Goal: Information Seeking & Learning: Learn about a topic

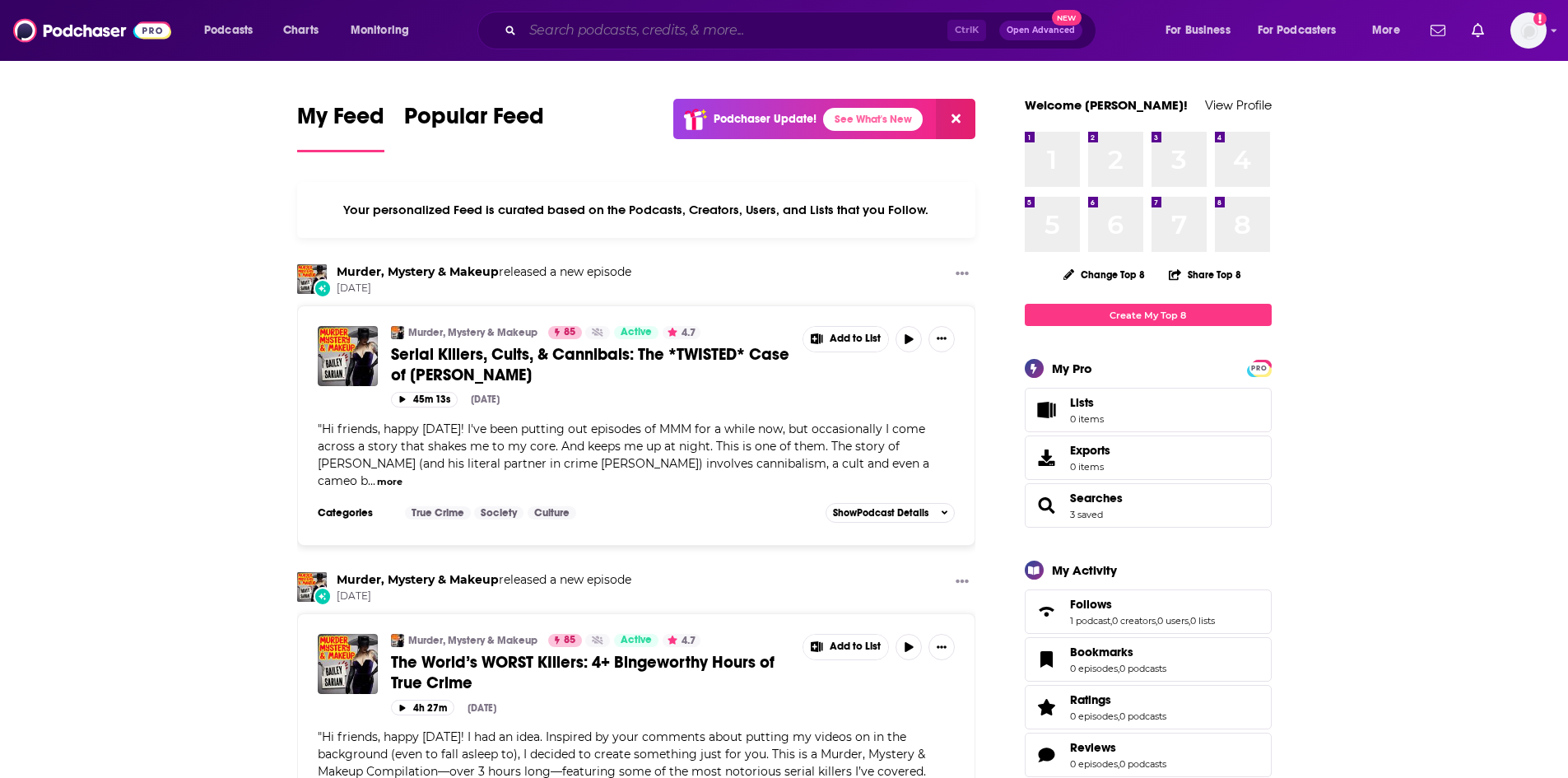
click at [737, 33] on input "Search podcasts, credits, & more..." at bounding box center [735, 30] width 425 height 26
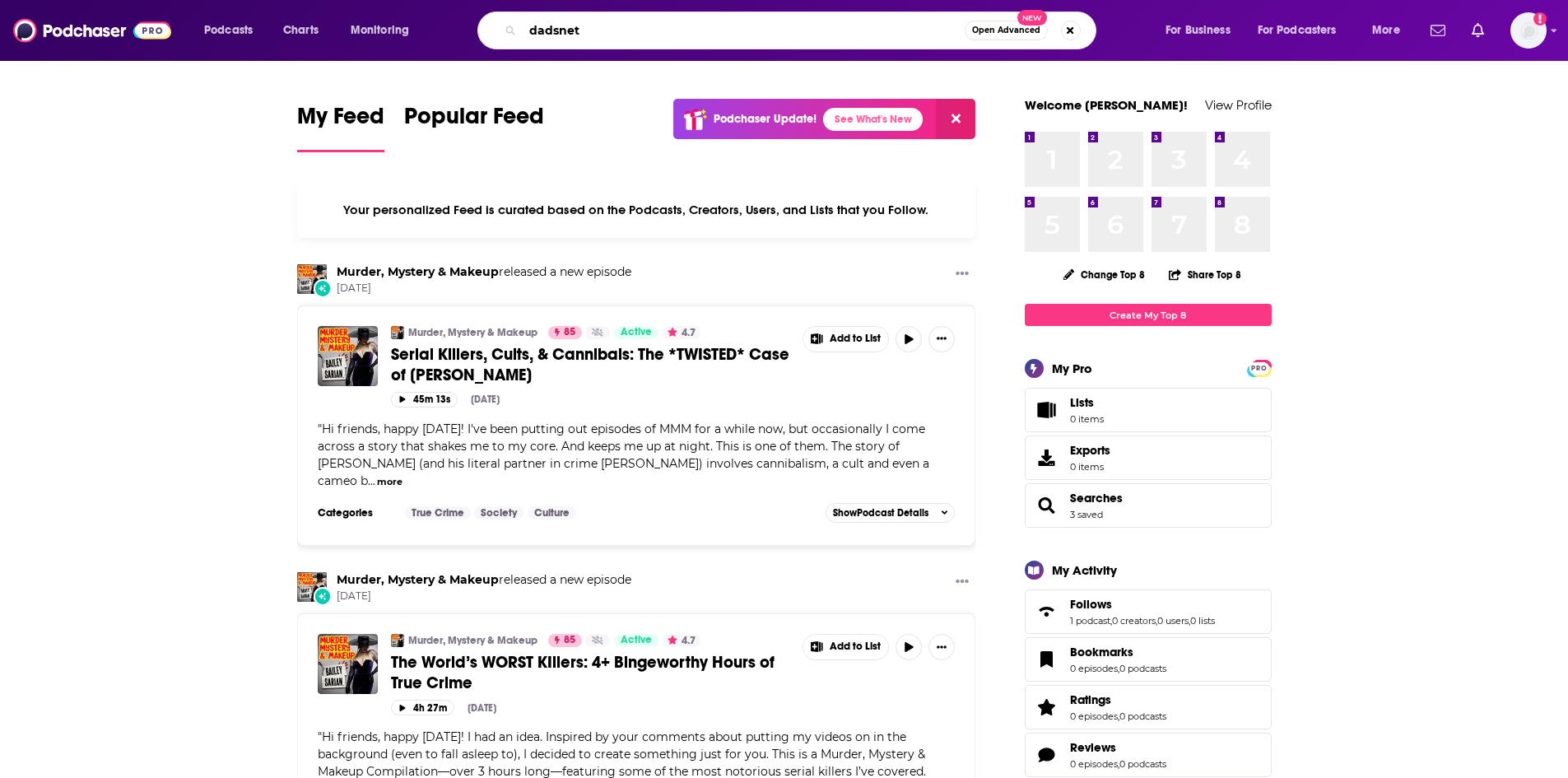
type input "dadsnet"
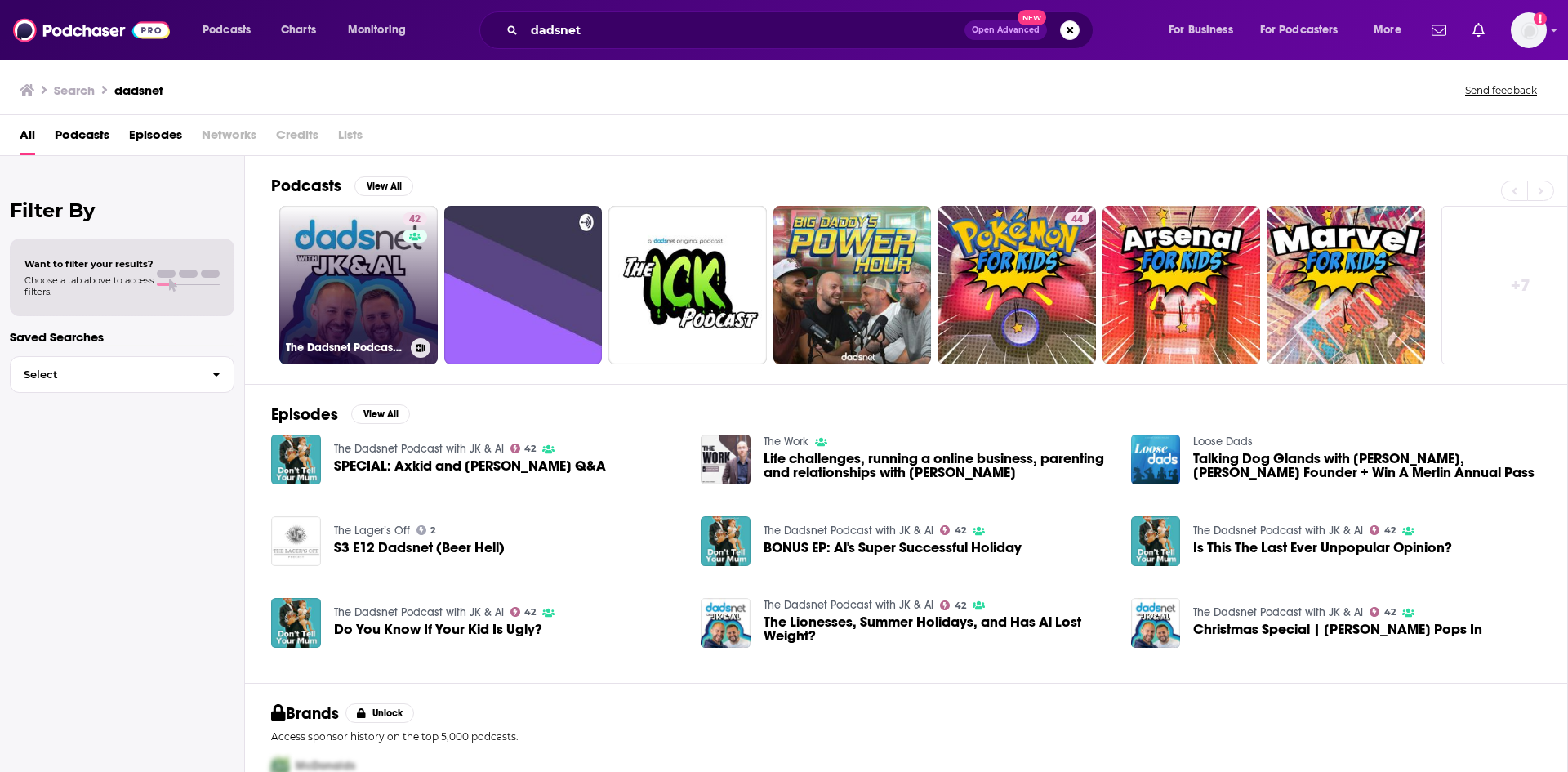
click at [314, 244] on link "42 The Dadsnet Podcast with JK & Al" at bounding box center [358, 284] width 159 height 159
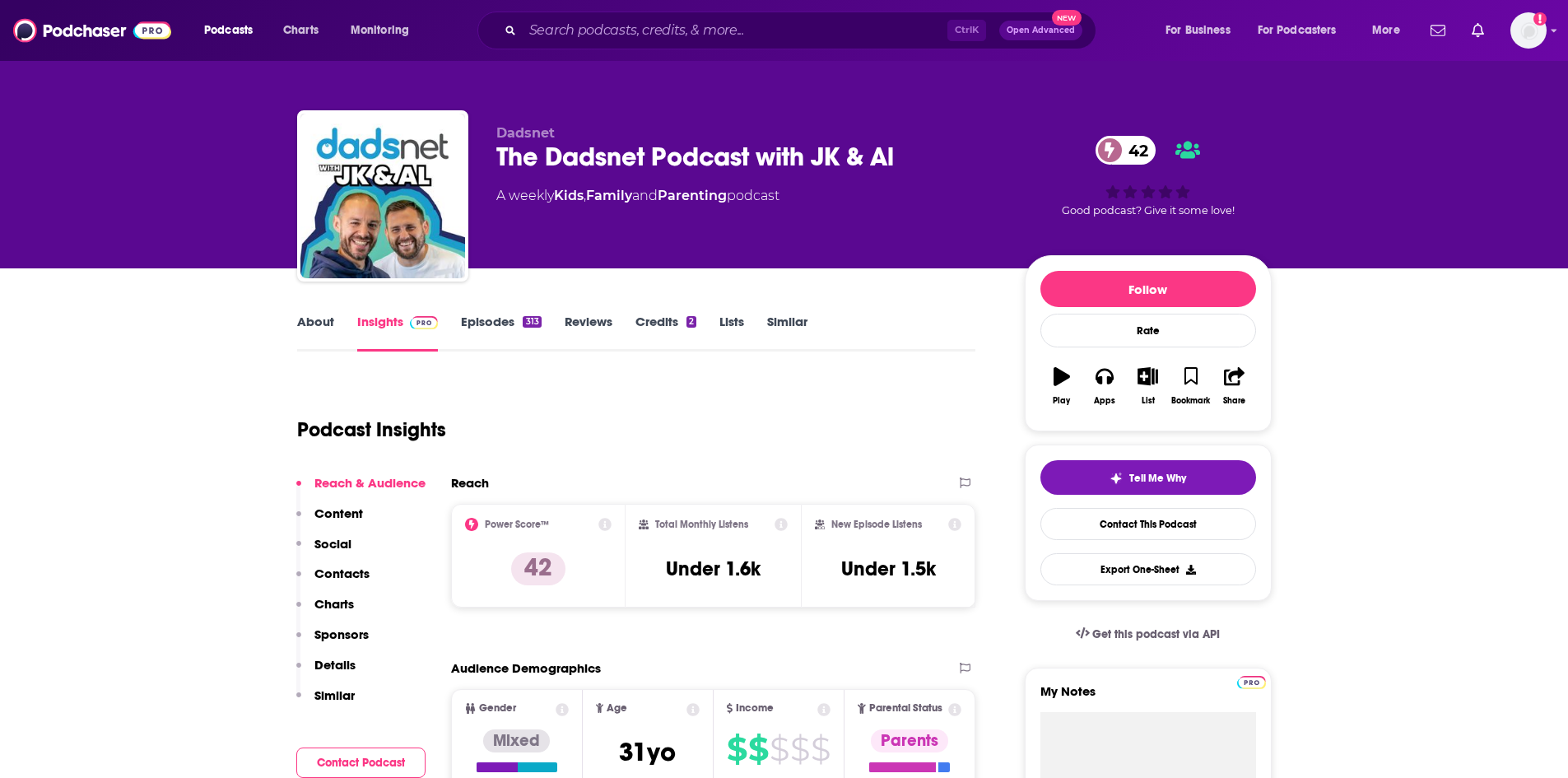
click at [486, 320] on link "Episodes 313" at bounding box center [501, 333] width 80 height 38
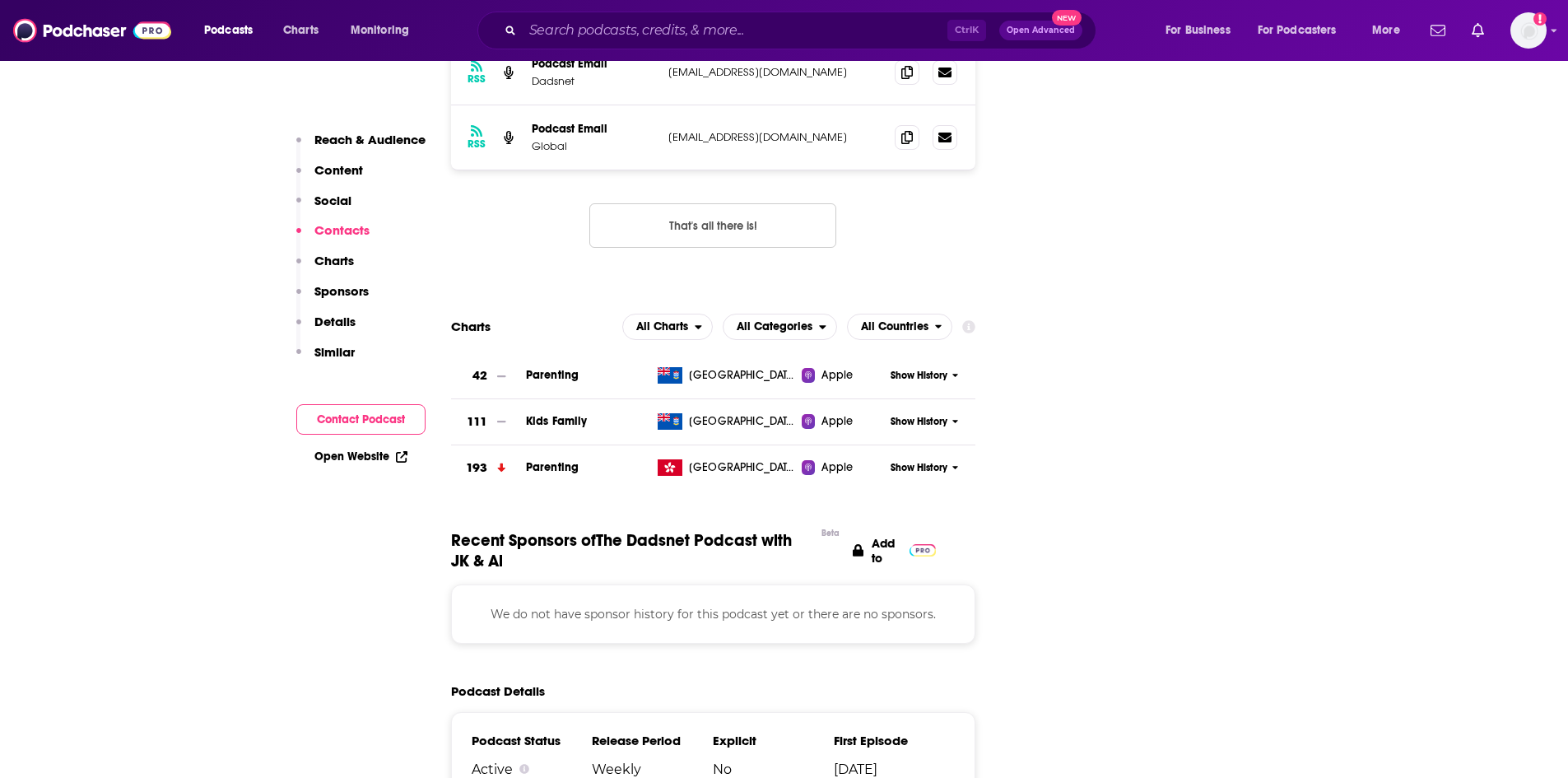
scroll to position [1645, 0]
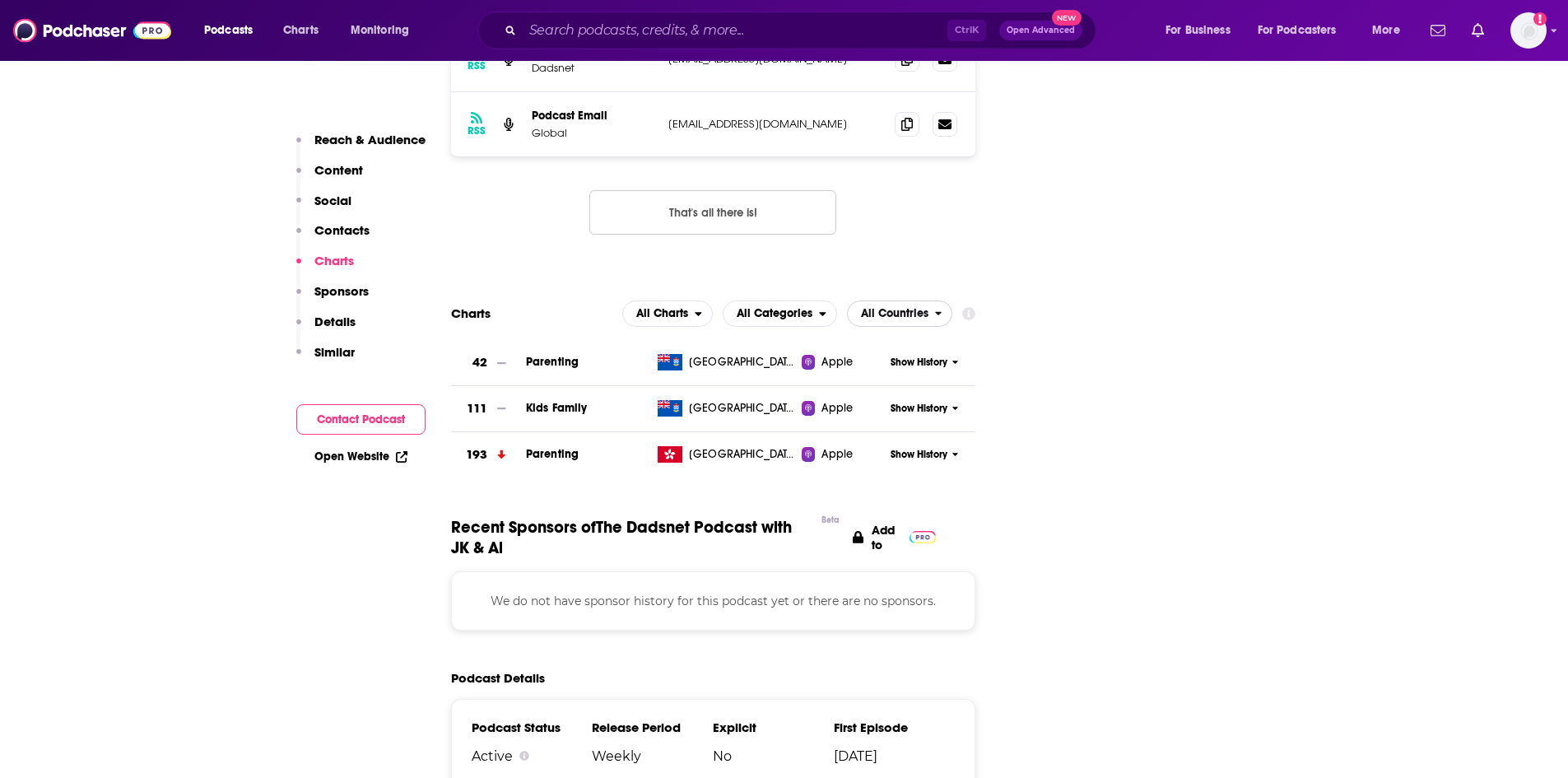
click at [868, 308] on span "All Countries" at bounding box center [895, 314] width 68 height 12
click at [876, 338] on span "All Countries" at bounding box center [912, 342] width 111 height 10
click at [935, 312] on icon "open menu" at bounding box center [937, 314] width 6 height 5
click at [935, 311] on icon "close menu" at bounding box center [937, 313] width 6 height 5
click at [661, 308] on span "All Charts" at bounding box center [662, 314] width 52 height 12
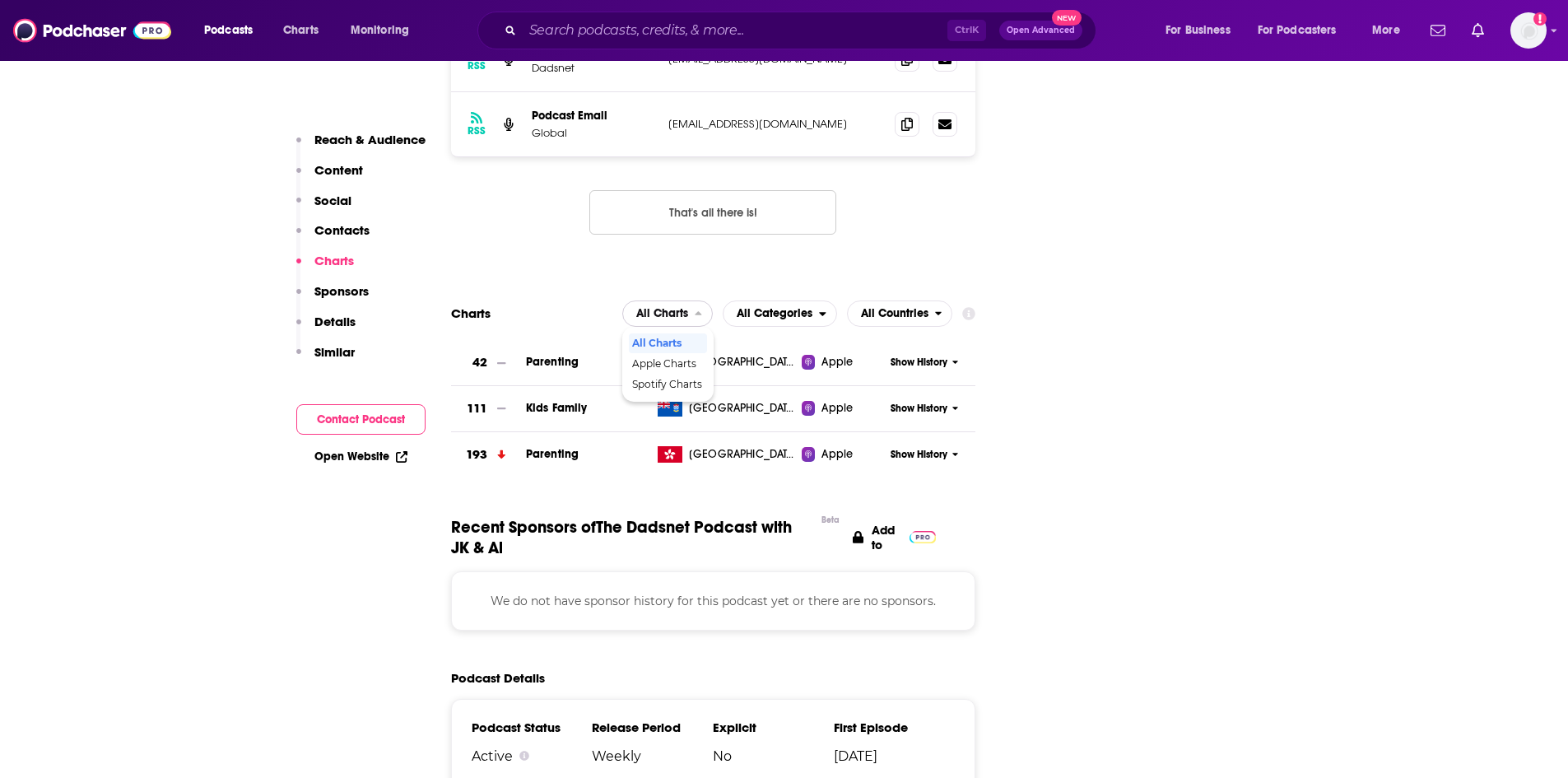
click at [662, 308] on span "All Charts" at bounding box center [662, 314] width 52 height 12
click at [765, 308] on span "All Categories" at bounding box center [775, 314] width 76 height 12
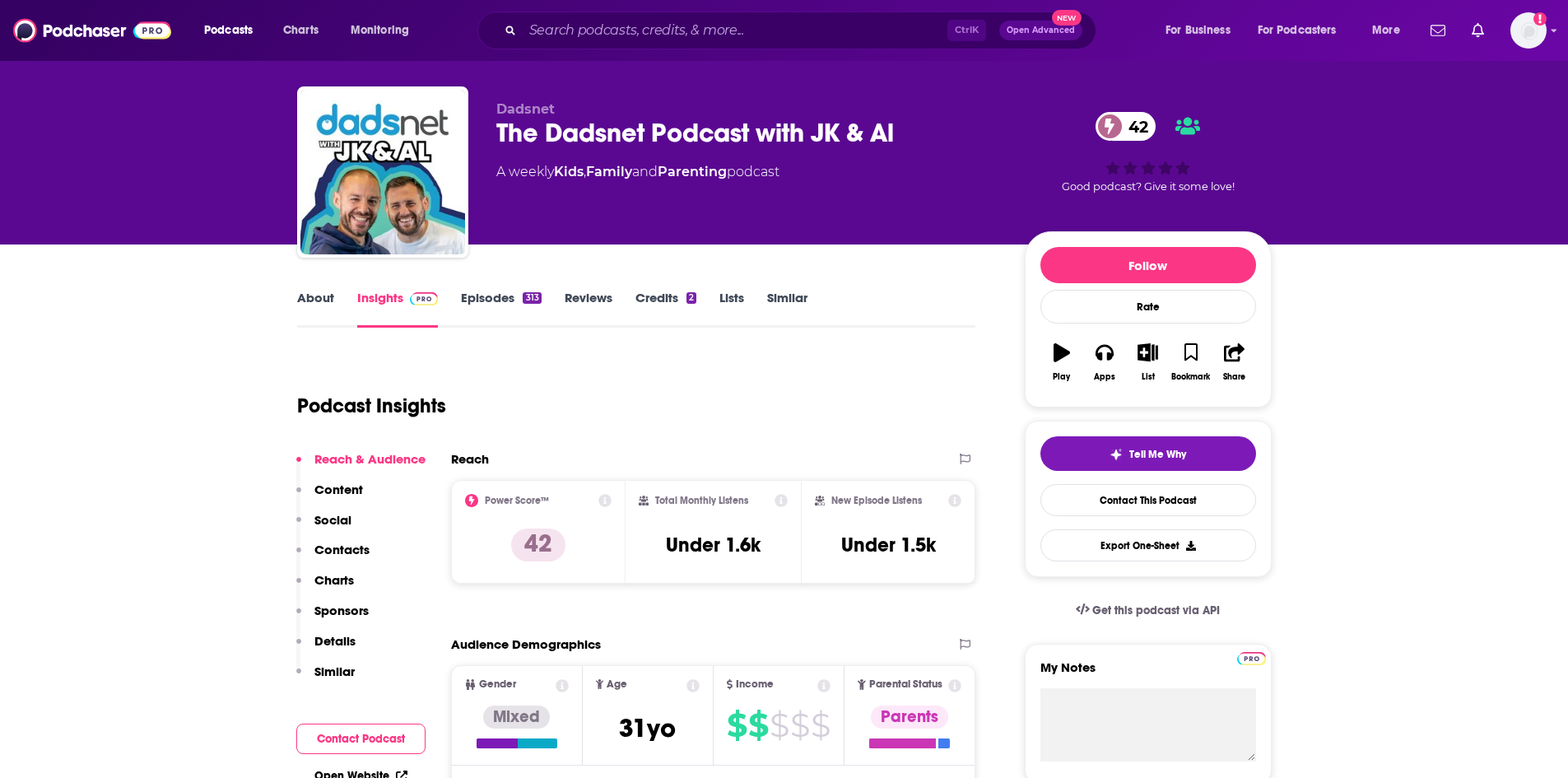
scroll to position [0, 0]
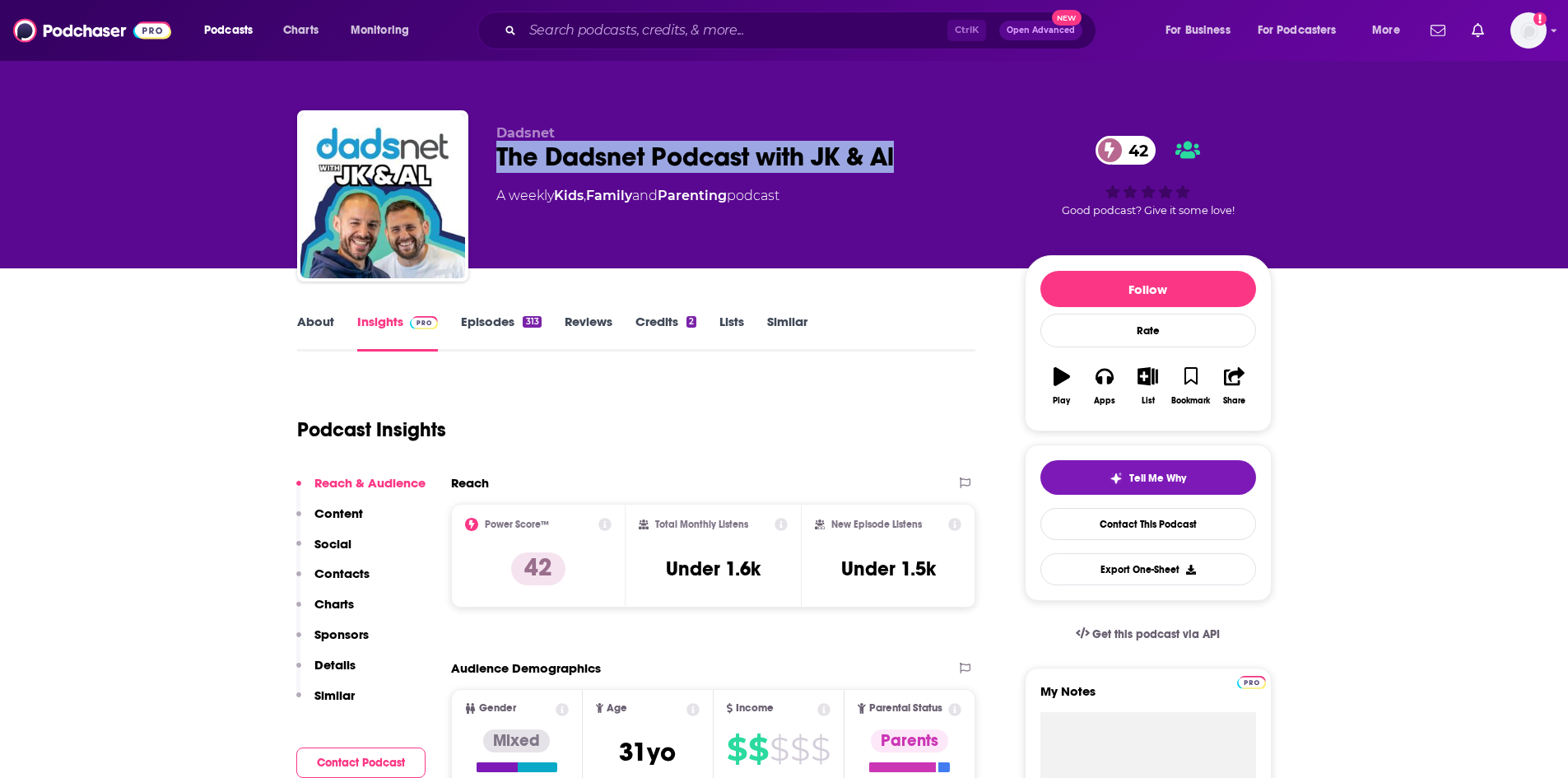
drag, startPoint x: 904, startPoint y: 152, endPoint x: 502, endPoint y: 154, distance: 402.0
click at [502, 154] on div "The Dadsnet Podcast with JK & Al 42" at bounding box center [746, 157] width 502 height 33
copy h2 "The Dadsnet Podcast with JK & Al"
